Goal: Task Accomplishment & Management: Manage account settings

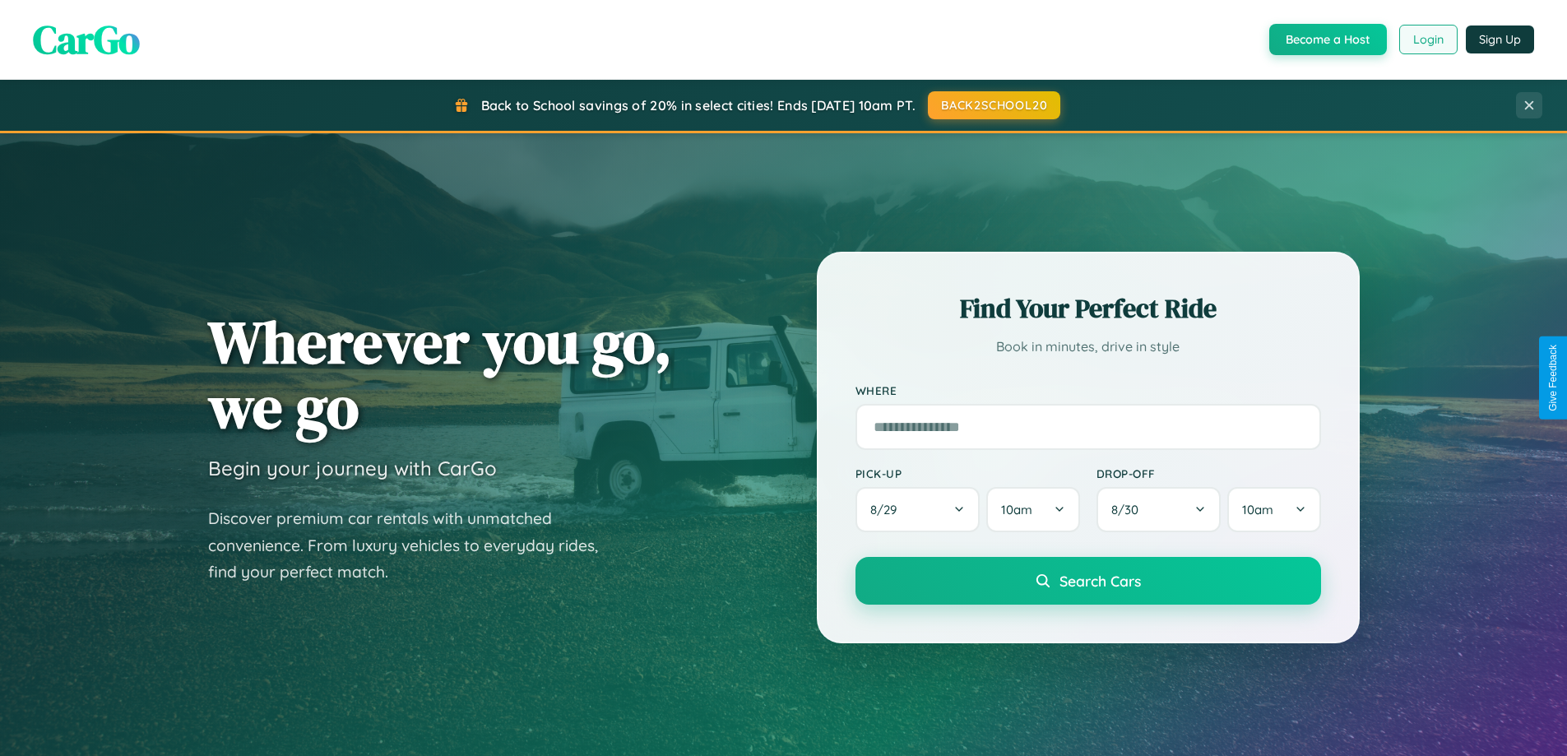
click at [1427, 39] on button "Login" at bounding box center [1428, 40] width 58 height 30
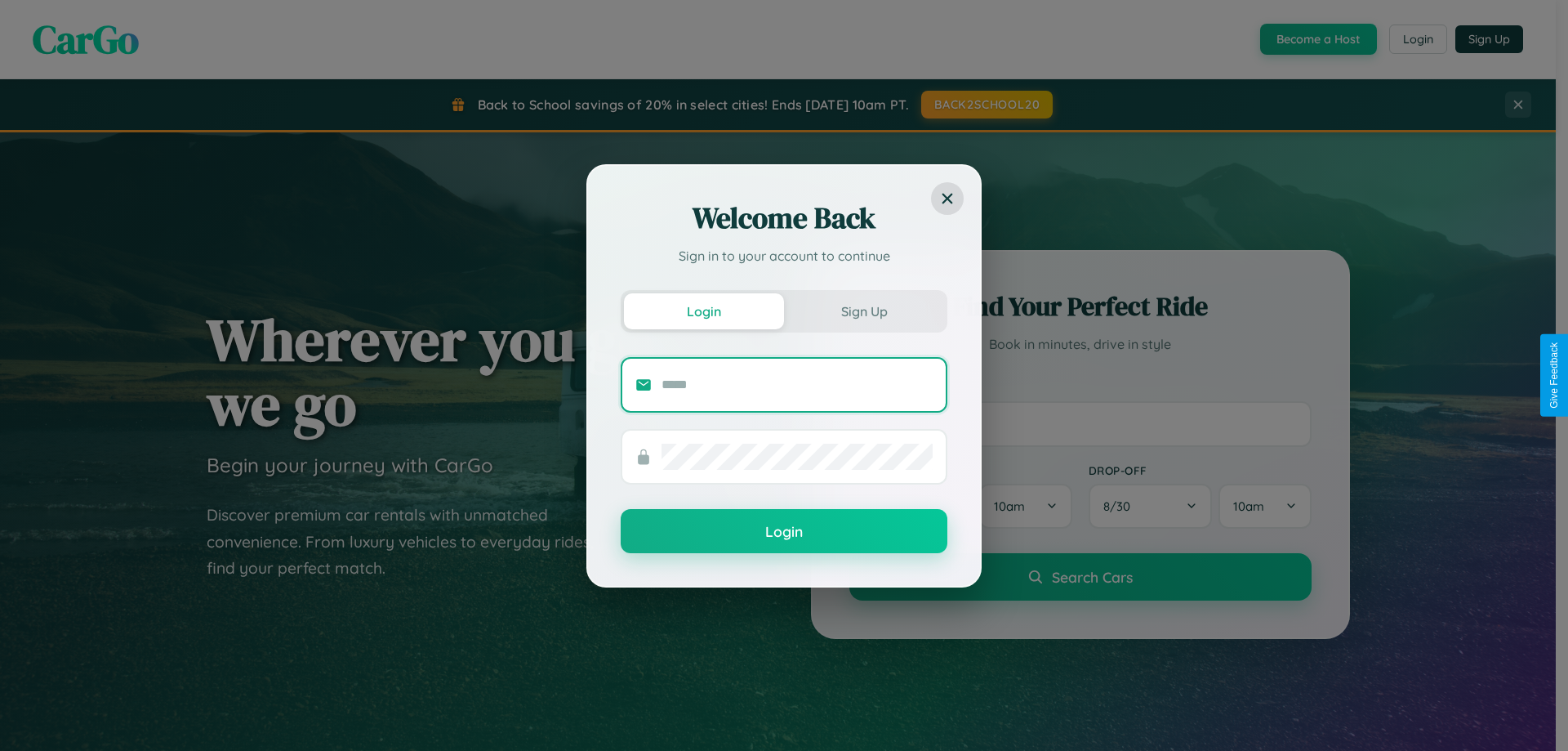
click at [797, 384] on input "text" at bounding box center [796, 384] width 271 height 26
type input "**********"
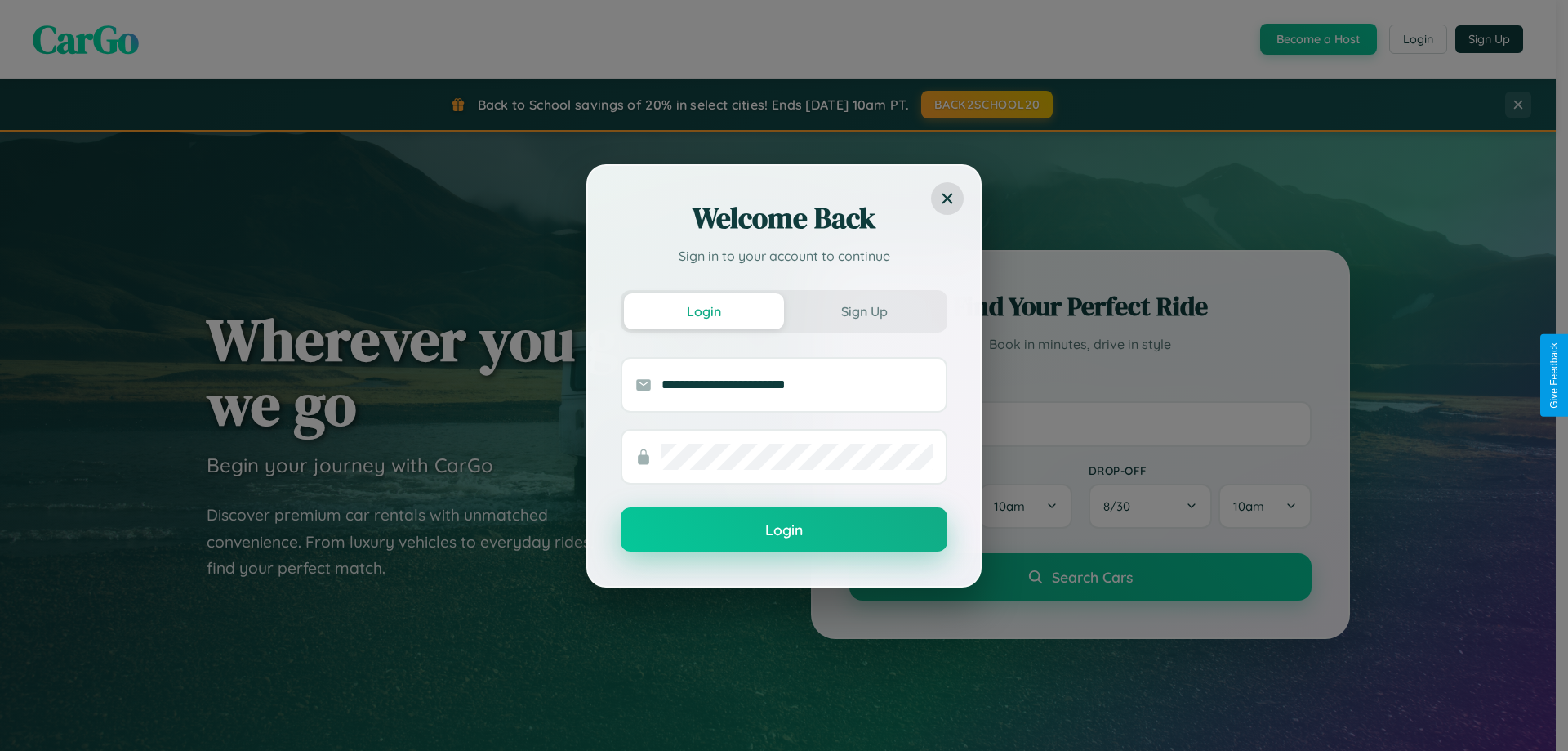
click at [784, 530] on button "Login" at bounding box center [784, 529] width 327 height 44
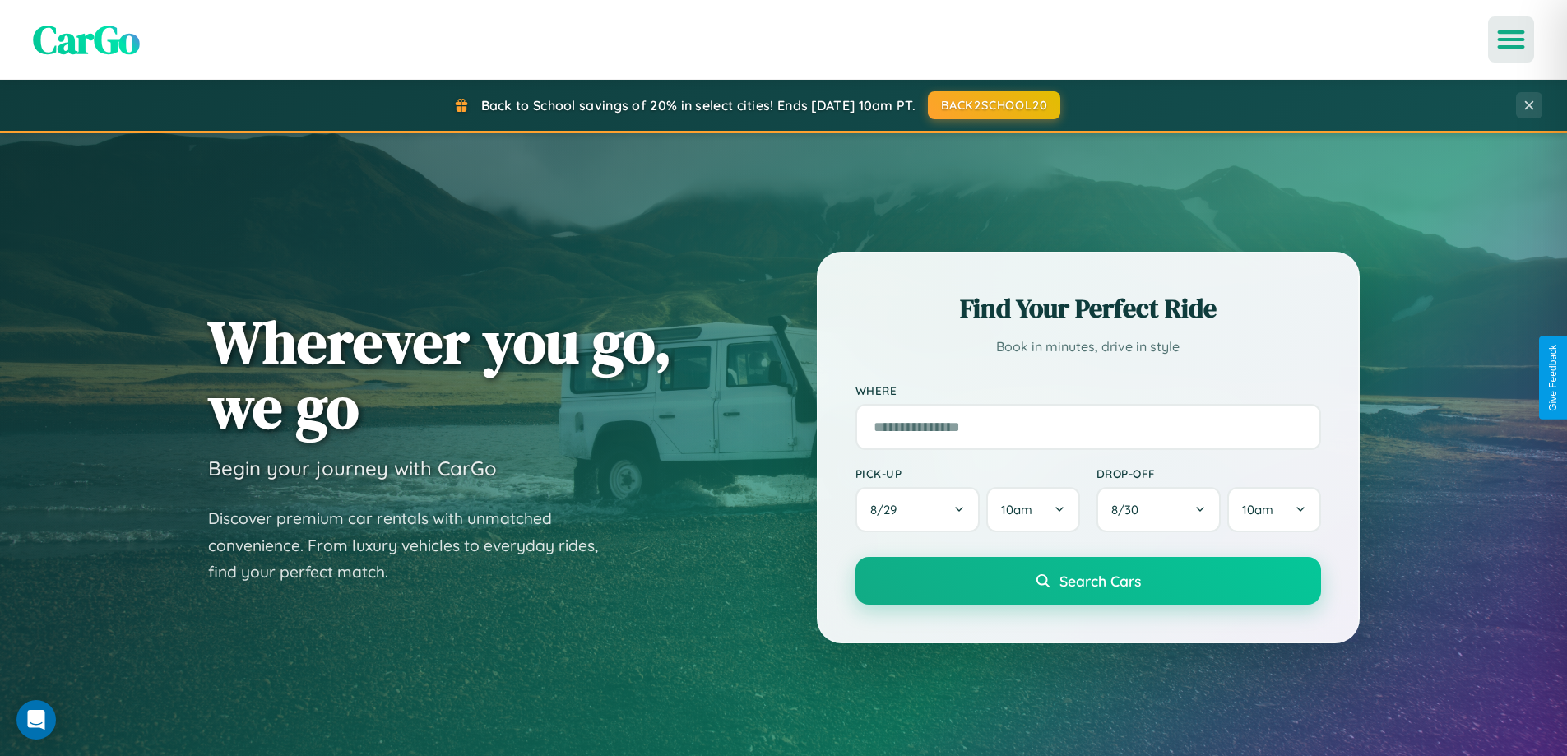
click at [1511, 39] on icon "Open menu" at bounding box center [1511, 39] width 24 height 15
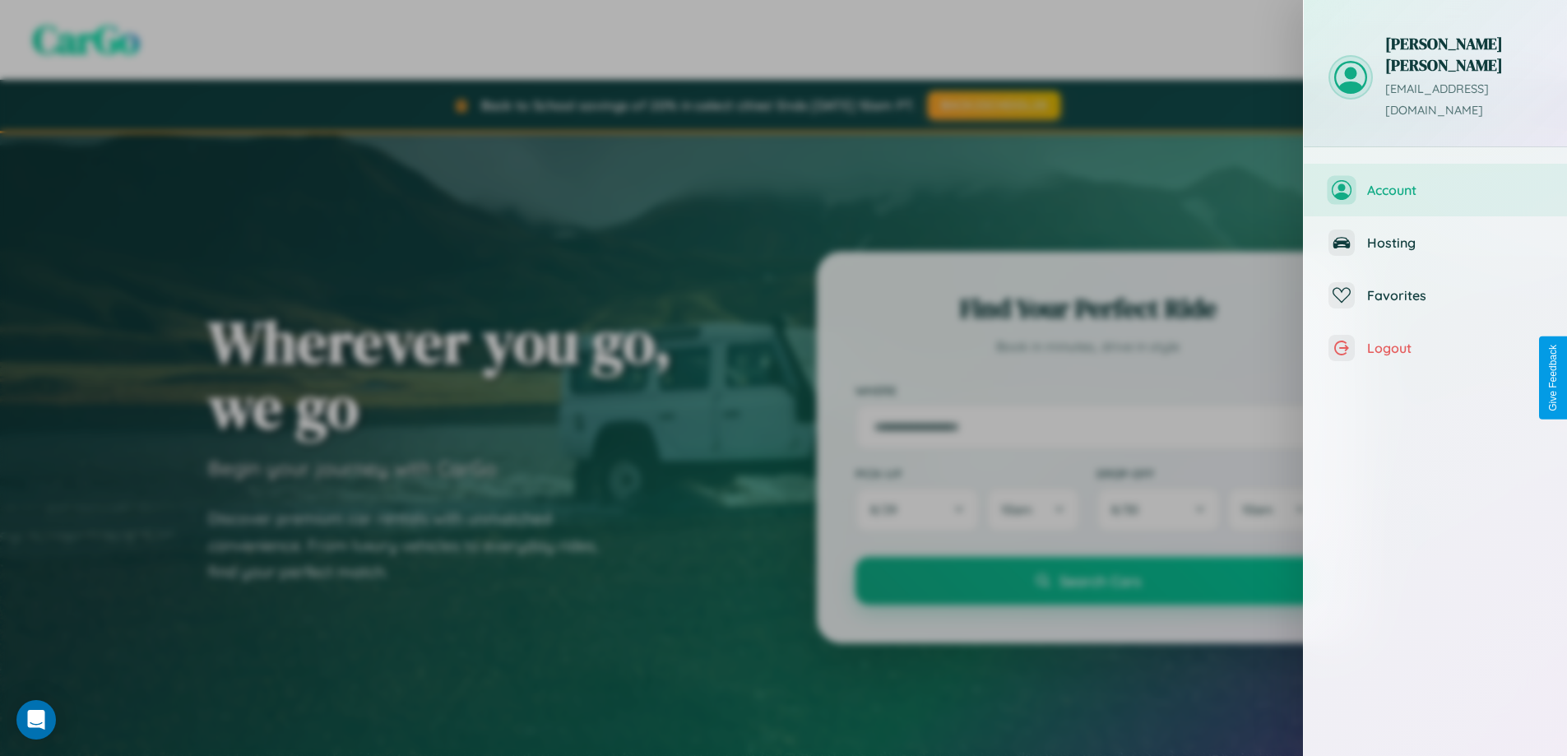
click at [1435, 182] on span "Account" at bounding box center [1454, 190] width 175 height 16
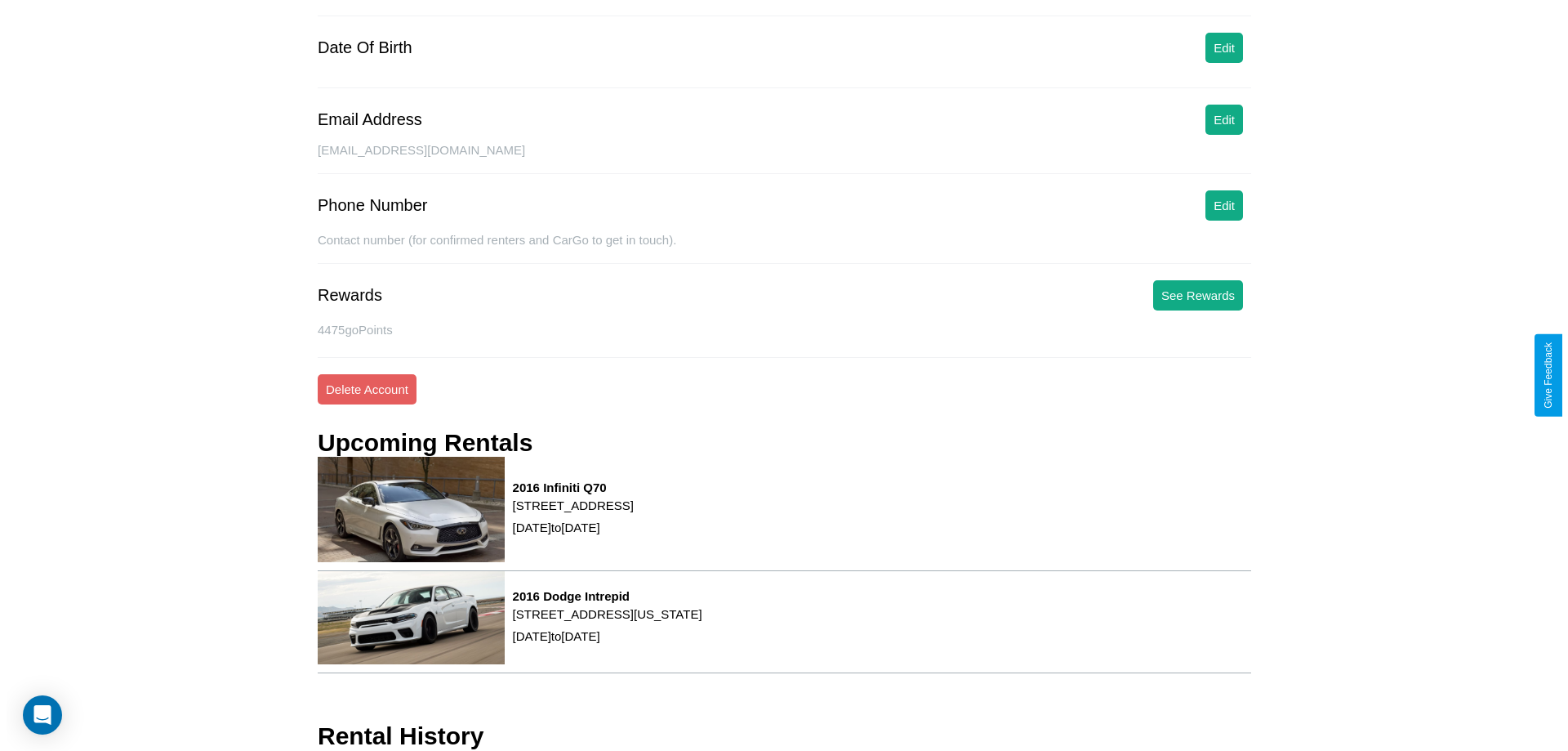
scroll to position [208, 0]
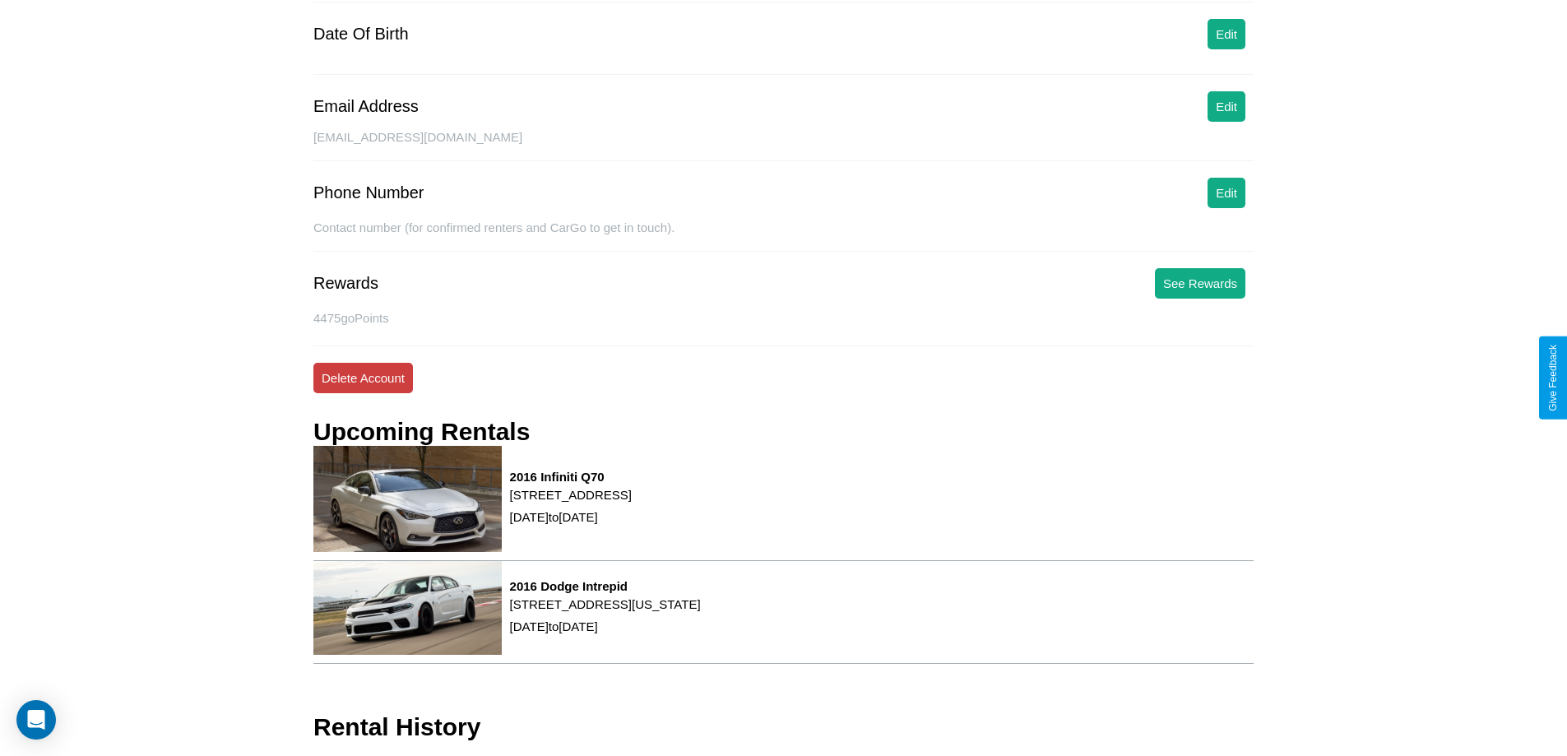
click at [363, 378] on button "Delete Account" at bounding box center [363, 378] width 100 height 30
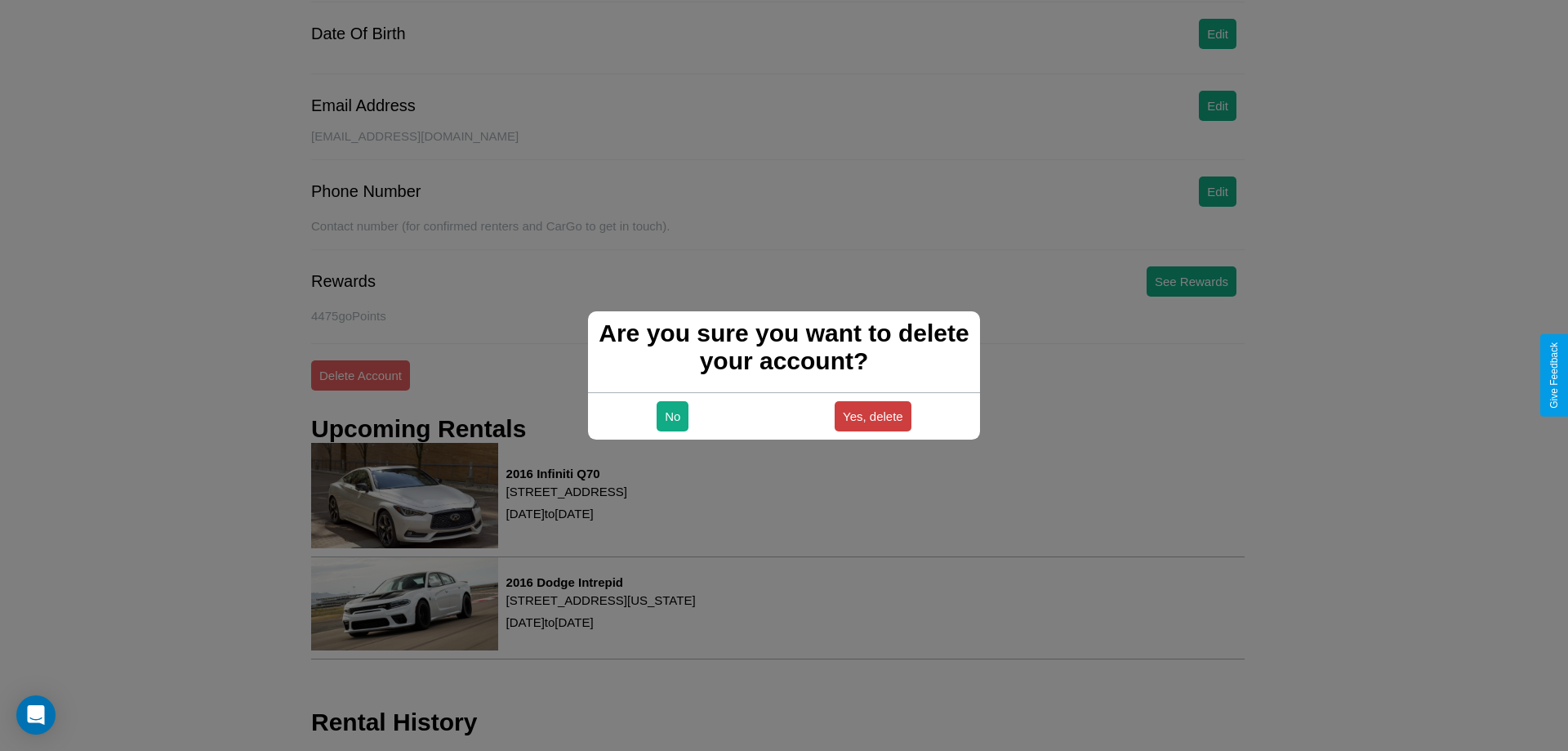
click at [872, 416] on button "Yes, delete" at bounding box center [873, 416] width 76 height 30
